Goal: Browse casually

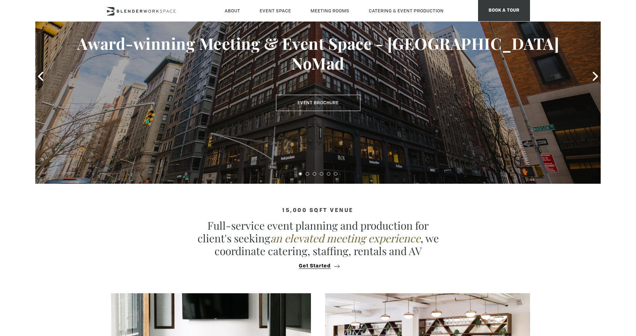
scroll to position [111, 0]
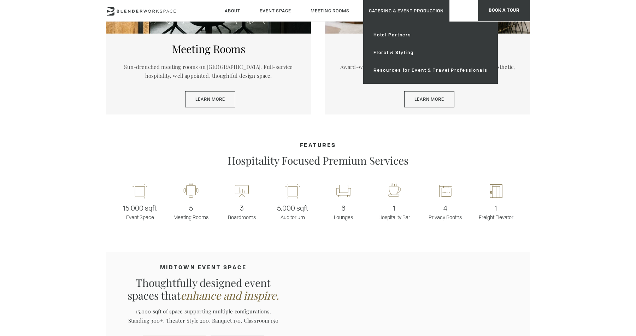
scroll to position [491, 0]
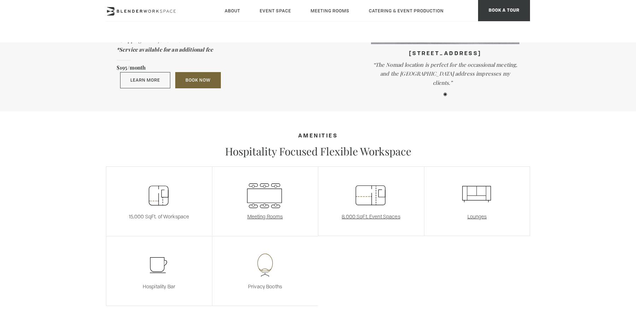
scroll to position [759, 0]
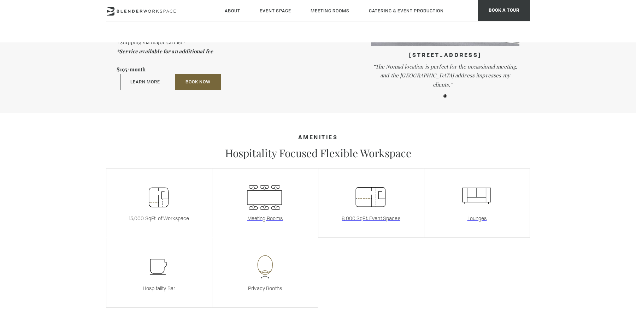
click at [265, 261] on icon ".st0{fill:#FFFFFF;} .st1{fill:none;stroke:#363A3B;stroke-linecap:round;stroke-l…" at bounding box center [264, 266] width 105 height 29
click at [265, 254] on icon ".st0{fill:#FFFFFF;} .st1{fill:none;stroke:#363A3B;stroke-linecap:round;stroke-l…" at bounding box center [264, 266] width 105 height 29
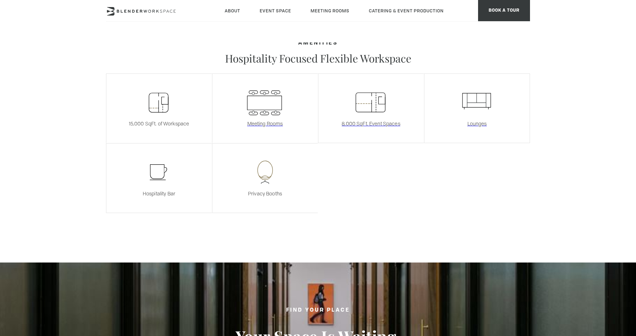
scroll to position [909, 0]
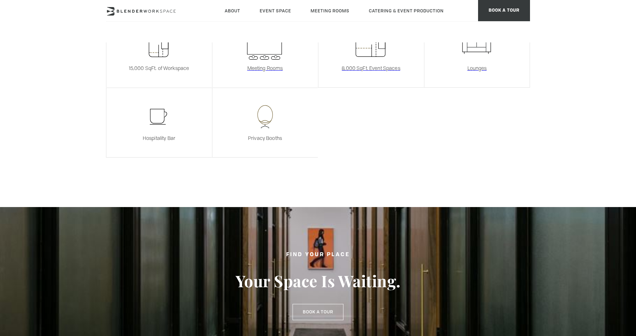
click at [269, 135] on span "Privacy Booths" at bounding box center [265, 138] width 34 height 7
click at [269, 106] on icon ".st0{fill:#FFFFFF;} .st1{fill:none;stroke:#363A3B;stroke-linecap:round;stroke-l…" at bounding box center [264, 116] width 105 height 29
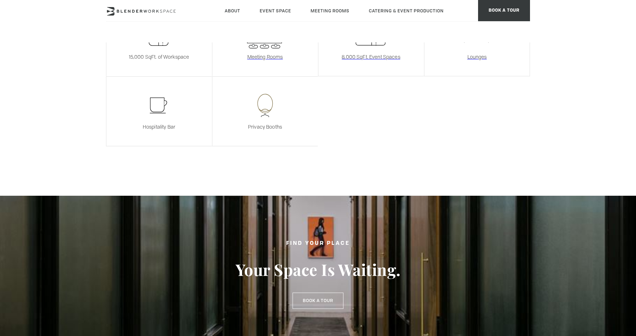
scroll to position [896, 0]
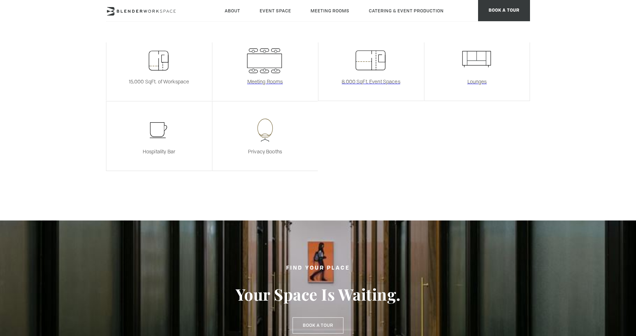
click at [266, 130] on icon ".st0{fill:#FFFFFF;} .st1{fill:none;stroke:#363A3B;stroke-linecap:round;stroke-l…" at bounding box center [264, 129] width 105 height 29
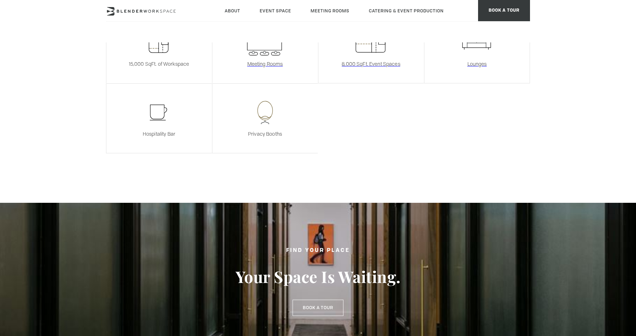
scroll to position [914, 0]
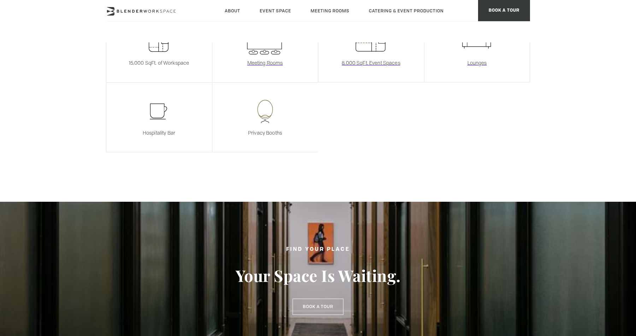
click at [268, 98] on icon ".st0{fill:#FFFFFF;} .st1{fill:none;stroke:#363A3B;stroke-linecap:round;stroke-l…" at bounding box center [264, 111] width 105 height 29
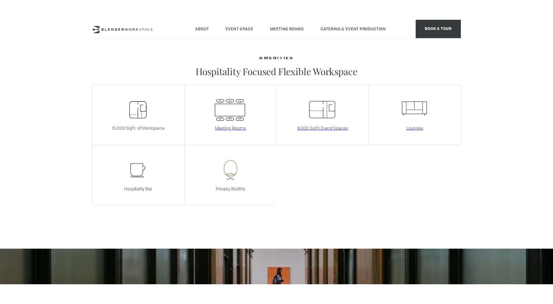
scroll to position [828, 0]
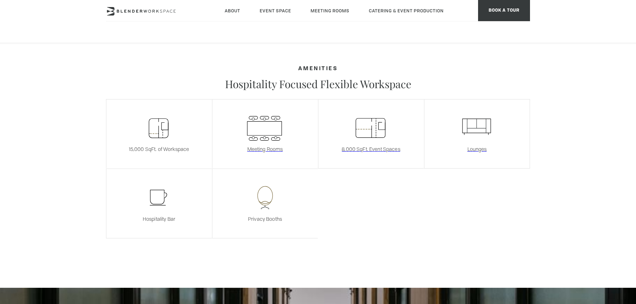
click at [267, 186] on icon ".st0{fill:#FFFFFF;} .st1{fill:none;stroke:#363A3B;stroke-linecap:round;stroke-l…" at bounding box center [264, 197] width 105 height 29
click at [255, 199] on icon ".st0{fill:#FFFFFF;} .st1{fill:none;stroke:#363A3B;stroke-linecap:round;stroke-l…" at bounding box center [264, 197] width 105 height 29
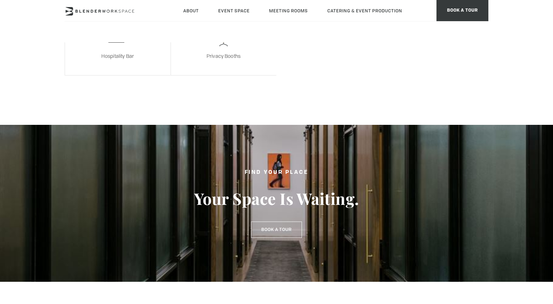
scroll to position [1182, 0]
